Goal: Check status: Check status

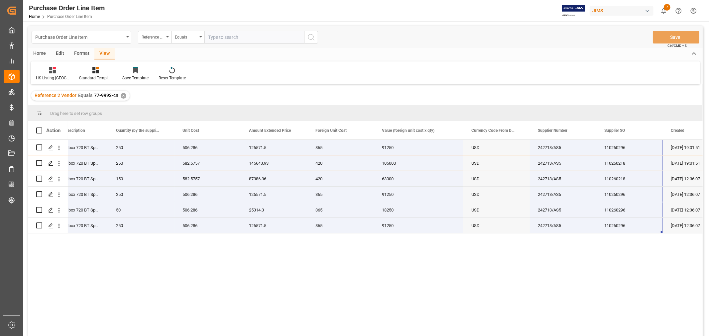
scroll to position [0, 359]
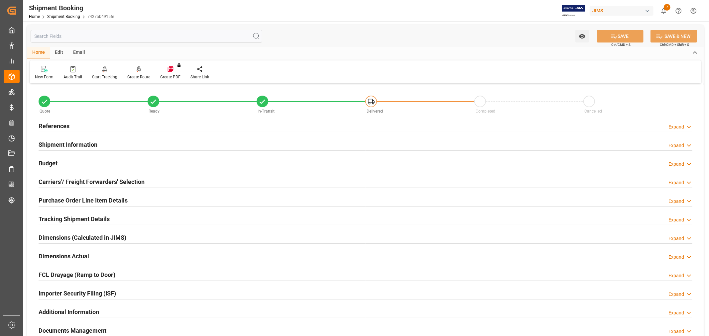
scroll to position [163, 0]
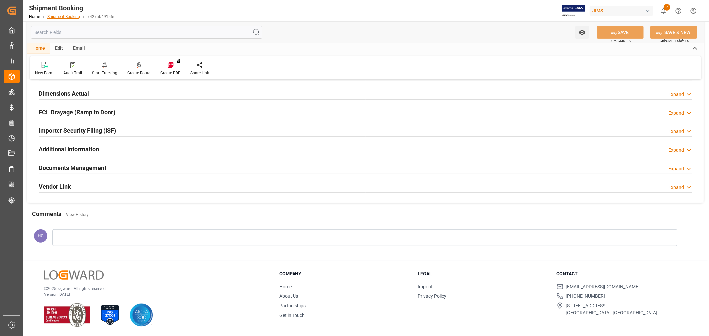
click at [64, 17] on link "Shipment Booking" at bounding box center [63, 16] width 33 height 5
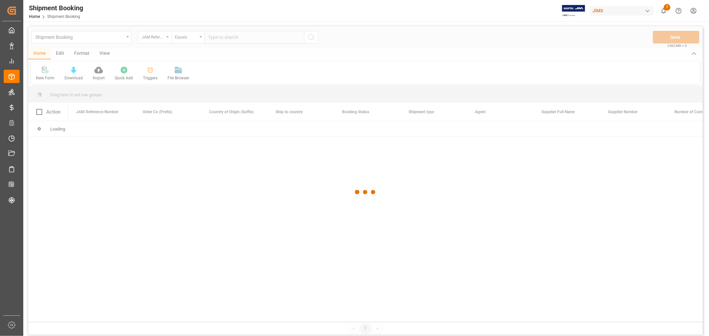
click at [230, 38] on div at bounding box center [365, 192] width 674 height 332
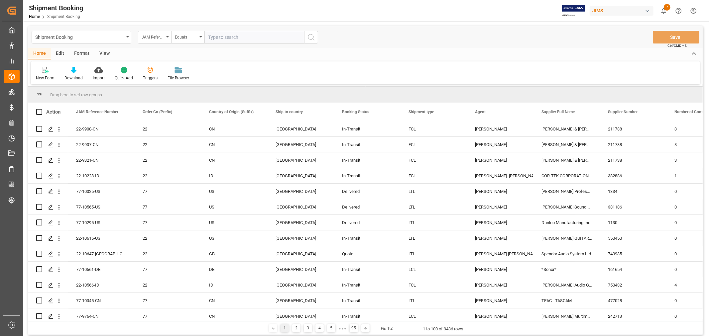
click at [230, 38] on input "text" at bounding box center [254, 37] width 100 height 13
paste input "77-10025-US"
type input "77-10025-US"
click at [314, 43] on button "search button" at bounding box center [311, 37] width 14 height 13
